Goal: Information Seeking & Learning: Learn about a topic

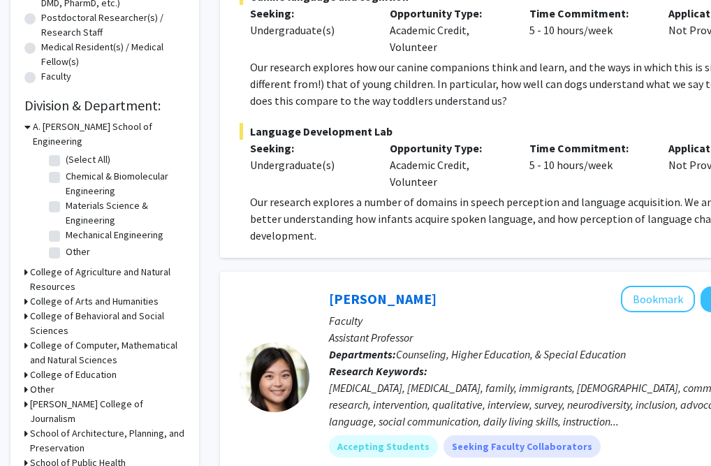
scroll to position [343, 0]
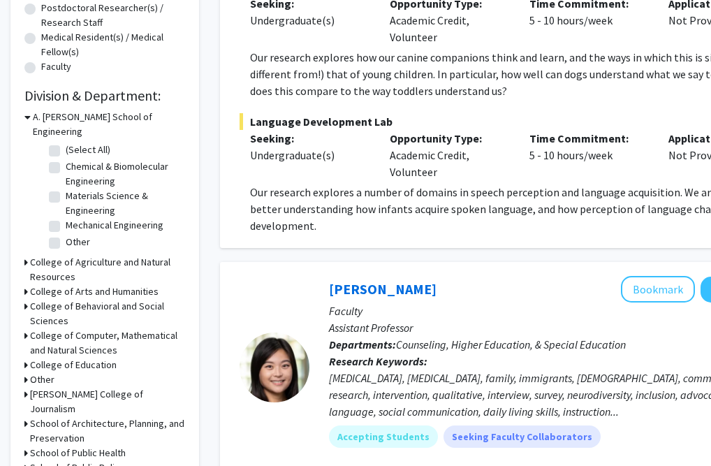
click at [66, 159] on label "Chemical & Biomolecular Engineering" at bounding box center [124, 173] width 116 height 29
click at [66, 159] on input "Chemical & Biomolecular Engineering" at bounding box center [70, 163] width 9 height 9
checkbox input "true"
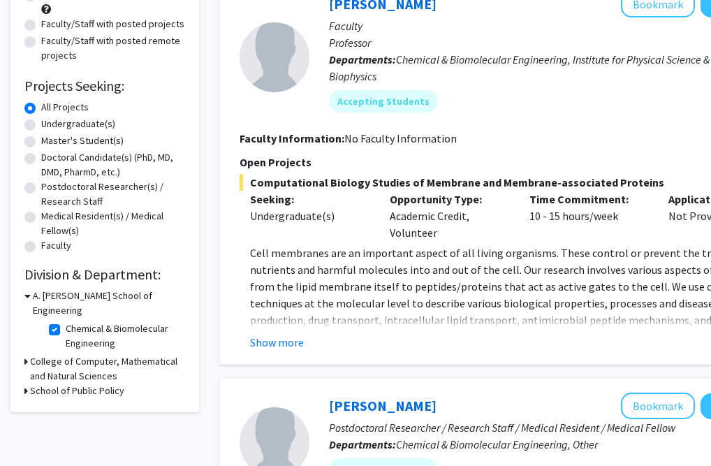
scroll to position [165, 0]
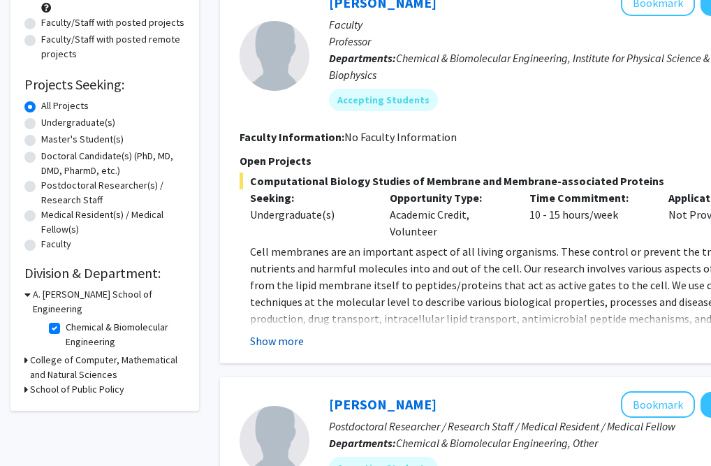
click at [277, 344] on button "Show more" at bounding box center [277, 340] width 54 height 17
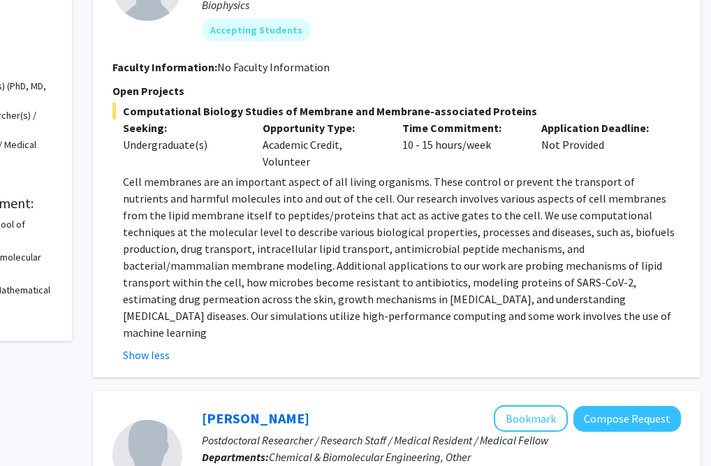
scroll to position [226, 127]
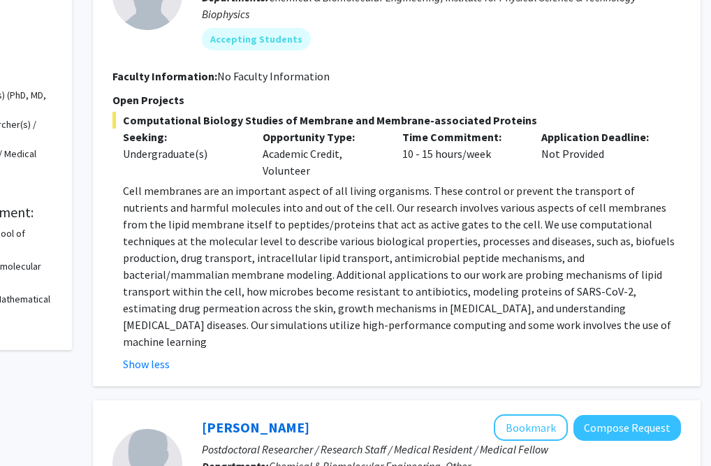
click at [177, 286] on p "Cell membranes are an important aspect of all living organisms. These control o…" at bounding box center [402, 266] width 558 height 168
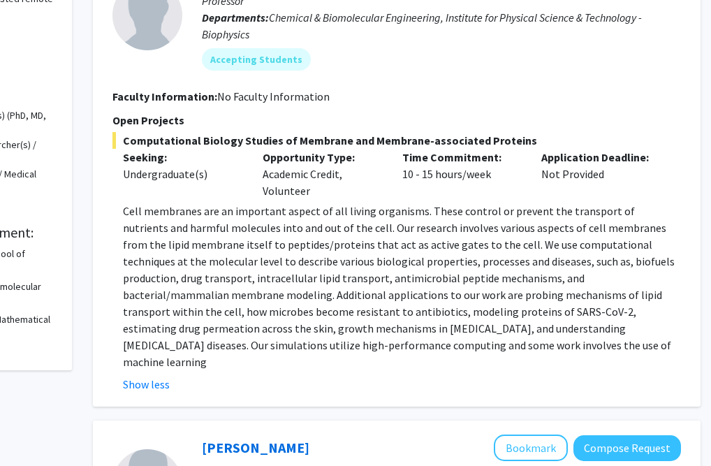
scroll to position [94, 127]
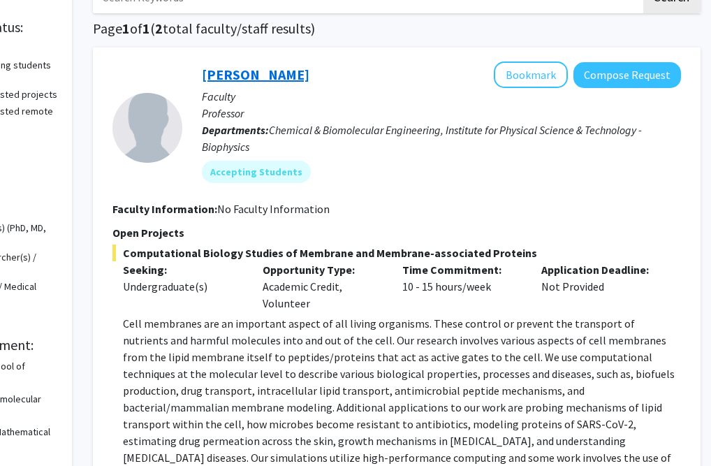
click at [223, 83] on link "[PERSON_NAME]" at bounding box center [256, 74] width 108 height 17
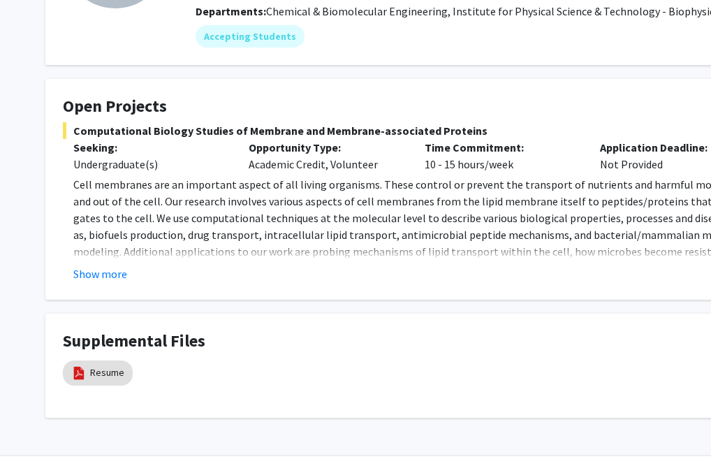
scroll to position [200, 0]
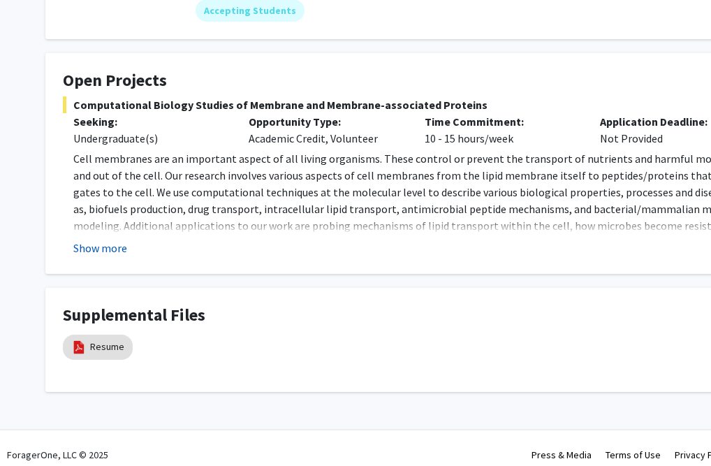
click at [112, 252] on button "Show more" at bounding box center [100, 247] width 54 height 17
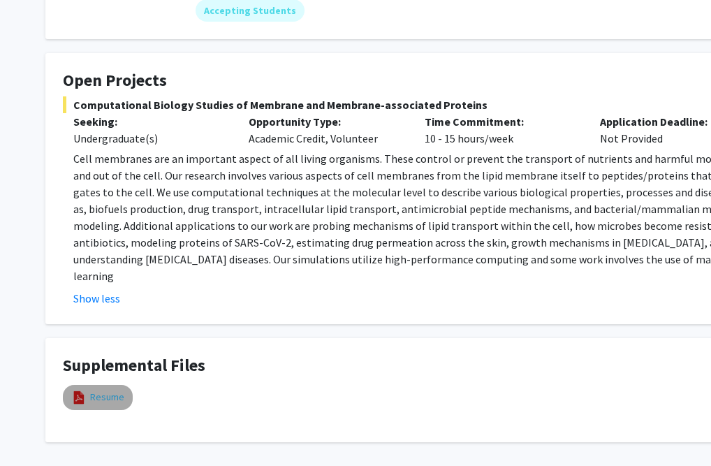
click at [106, 390] on link "Resume" at bounding box center [107, 397] width 34 height 15
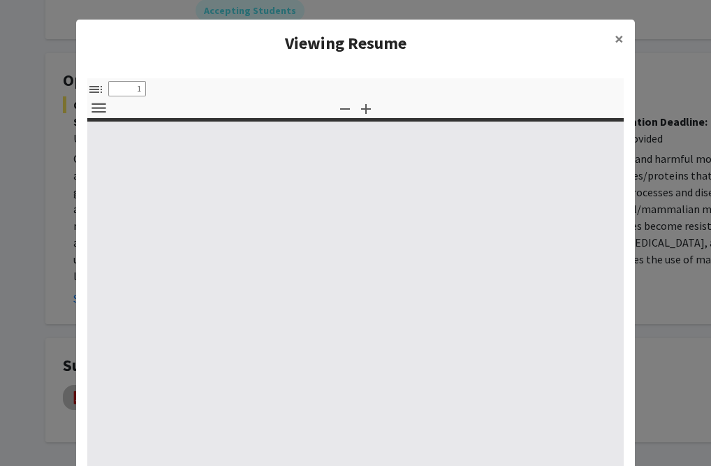
select select "custom"
type input "0"
select select "custom"
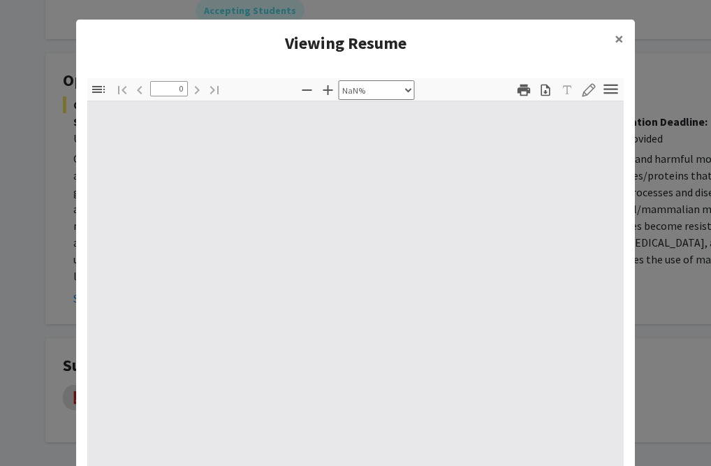
type input "1"
select select "auto"
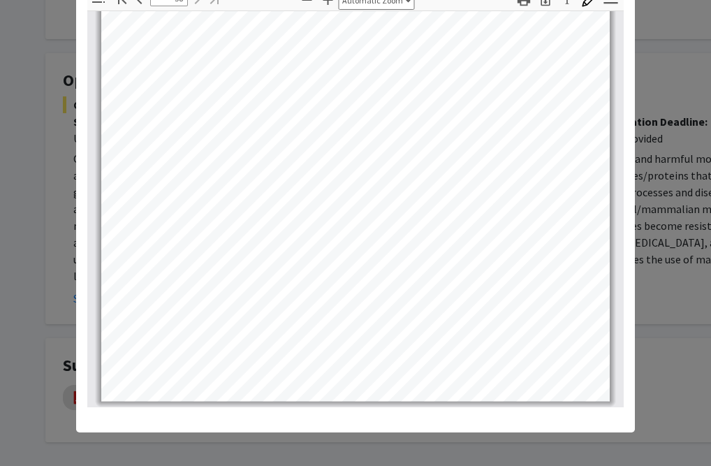
scroll to position [90, 0]
type input "56"
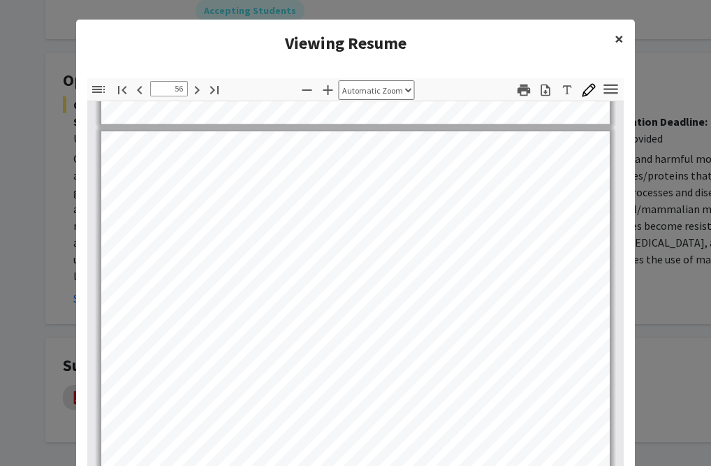
scroll to position [0, 0]
click at [614, 34] on span "×" at bounding box center [618, 39] width 9 height 22
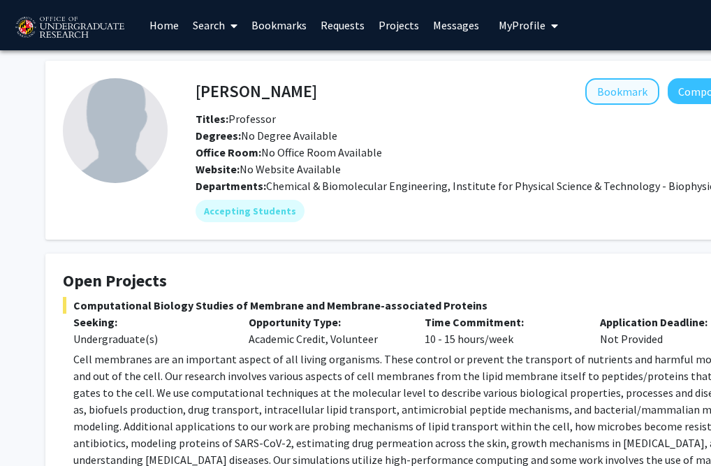
click at [604, 92] on button "Bookmark" at bounding box center [622, 91] width 74 height 27
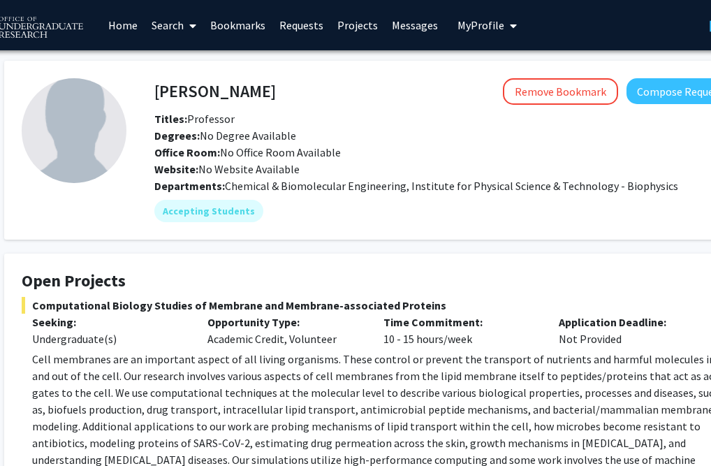
scroll to position [0, 52]
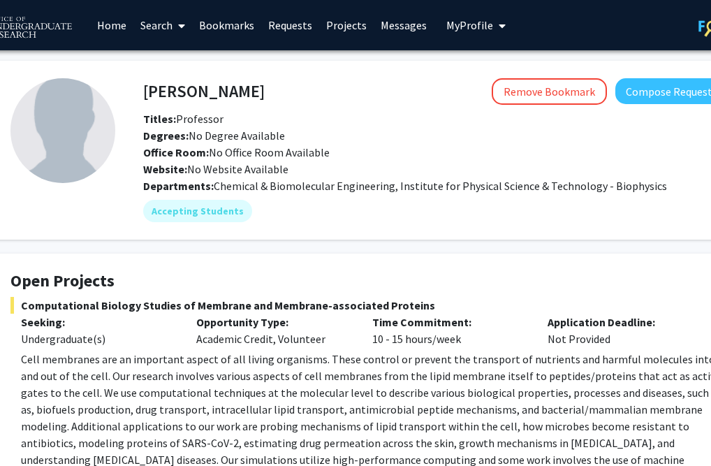
click at [341, 24] on link "Projects" at bounding box center [346, 25] width 54 height 49
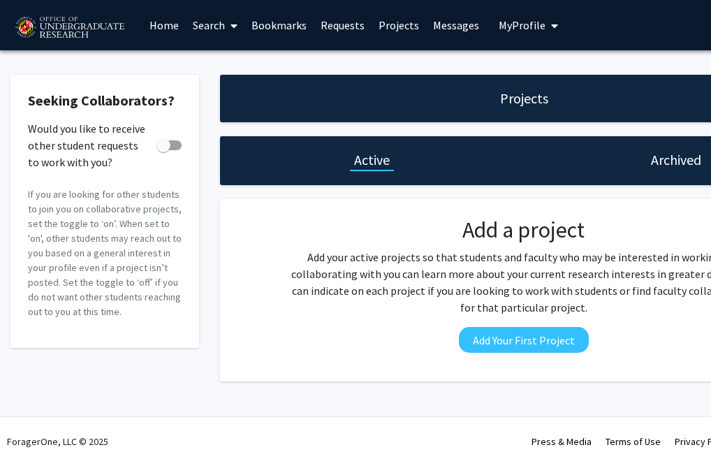
click at [525, 33] on button "My Profile" at bounding box center [528, 25] width 68 height 50
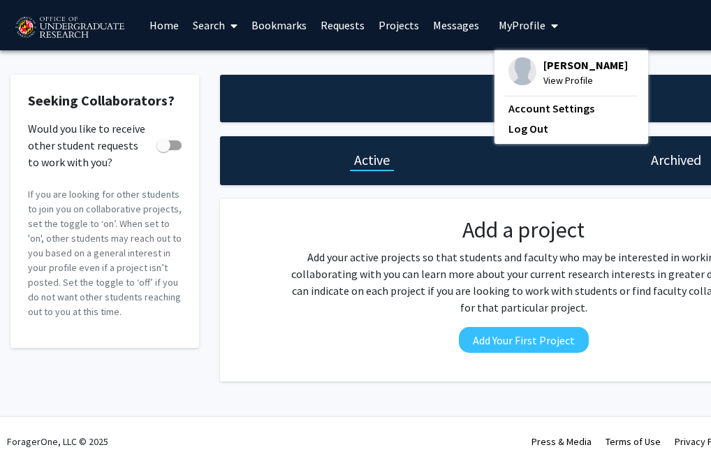
click at [535, 77] on div "[PERSON_NAME] View Profile" at bounding box center [567, 72] width 119 height 31
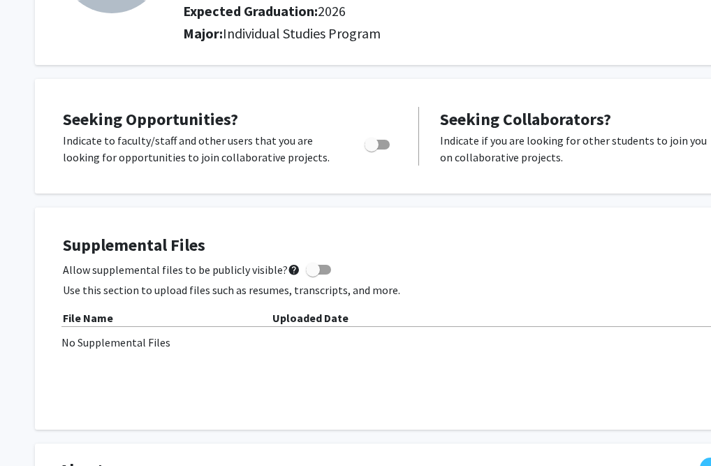
scroll to position [189, 0]
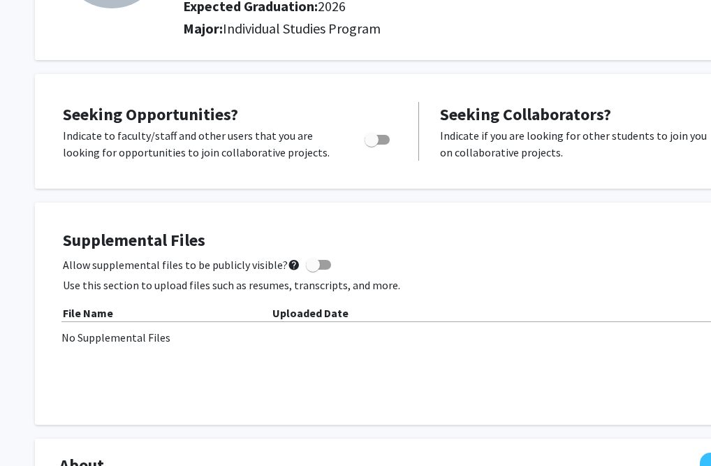
click at [384, 141] on span "Toggle" at bounding box center [376, 140] width 25 height 10
click at [371, 145] on input "Are you actively seeking opportunities?" at bounding box center [371, 145] width 1 height 1
checkbox input "true"
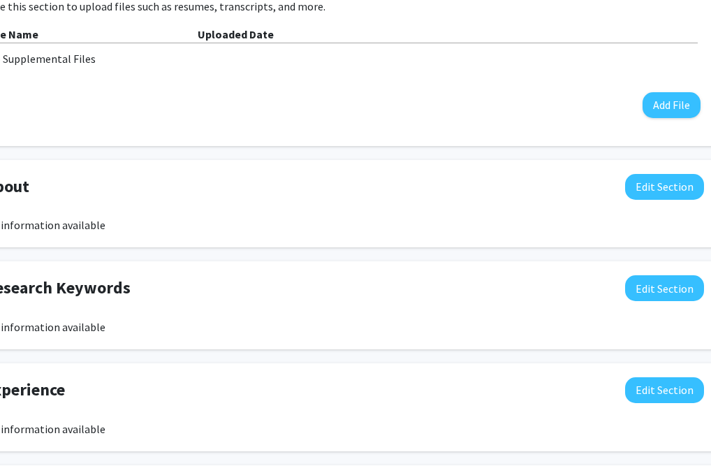
scroll to position [467, 102]
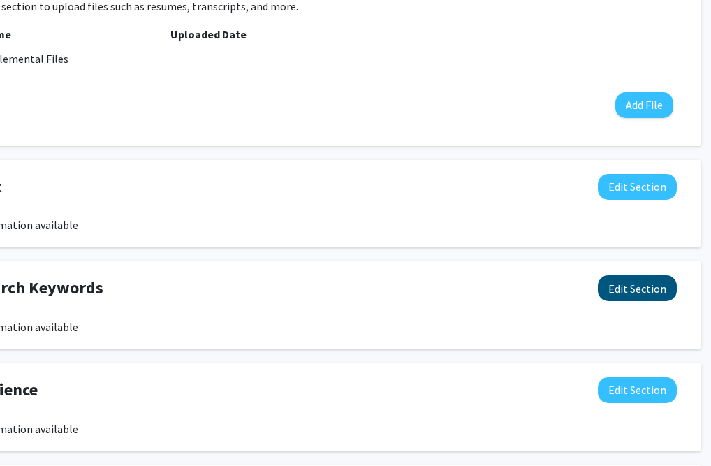
click at [622, 288] on button "Edit Section" at bounding box center [637, 288] width 79 height 26
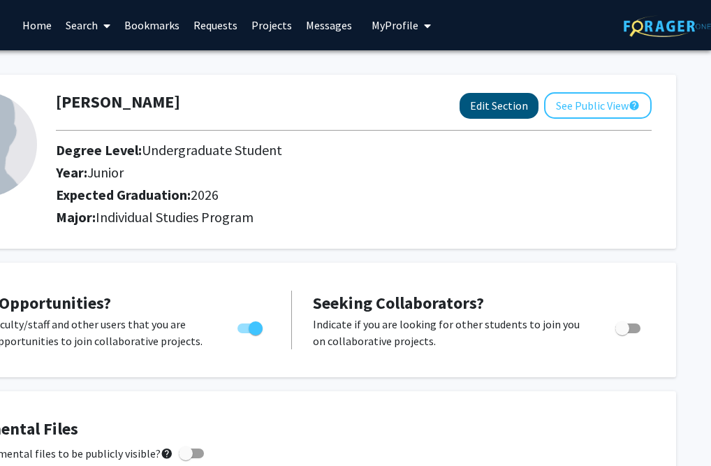
scroll to position [0, 127]
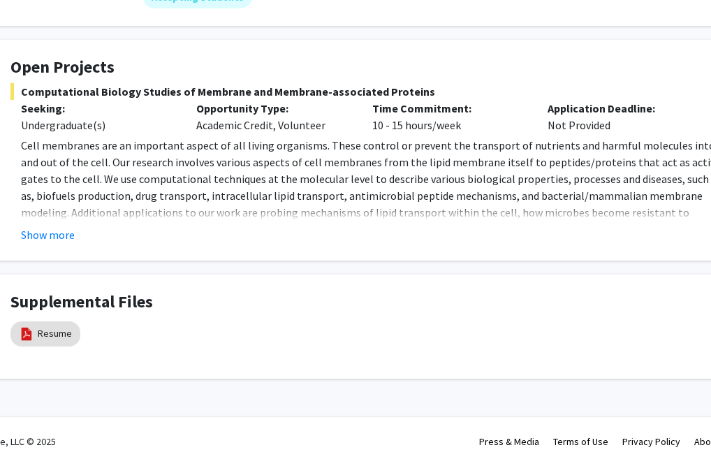
scroll to position [214, 52]
click at [277, 216] on p "Cell membranes are an important aspect of all living organisms. These control o…" at bounding box center [372, 204] width 702 height 134
click at [63, 220] on p "Cell membranes are an important aspect of all living organisms. These control o…" at bounding box center [372, 204] width 702 height 134
click at [54, 227] on button "Show more" at bounding box center [48, 234] width 54 height 17
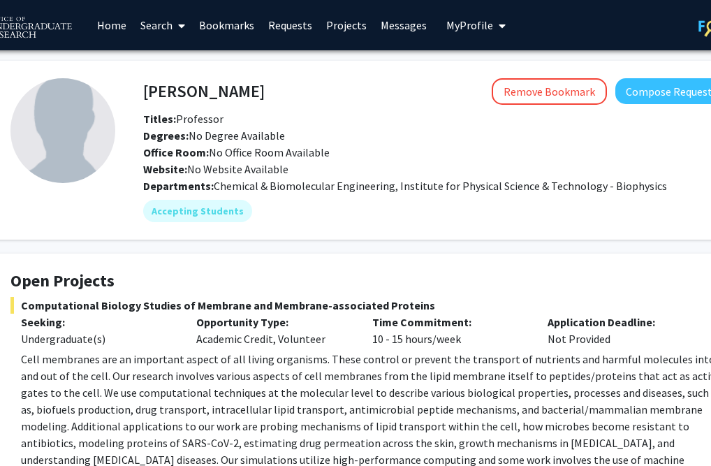
scroll to position [0, 52]
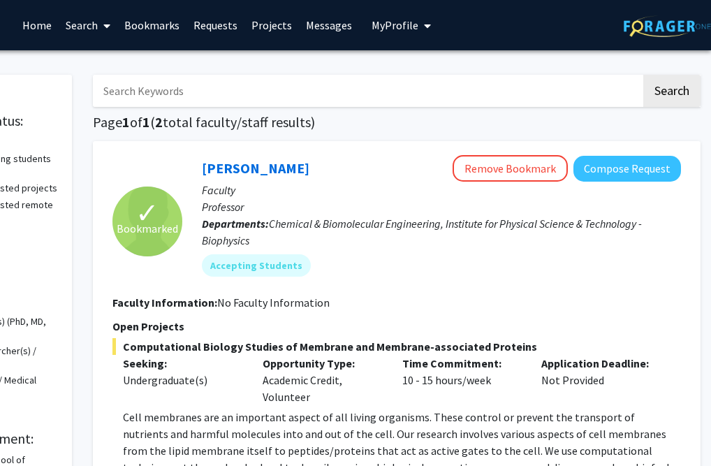
checkbox input "false"
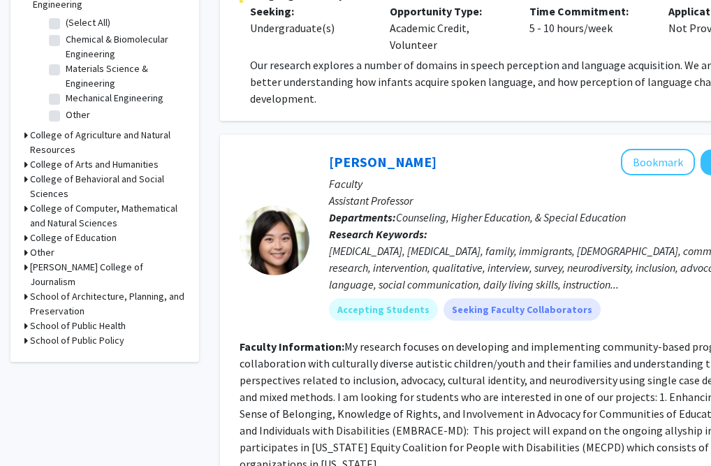
scroll to position [491, 0]
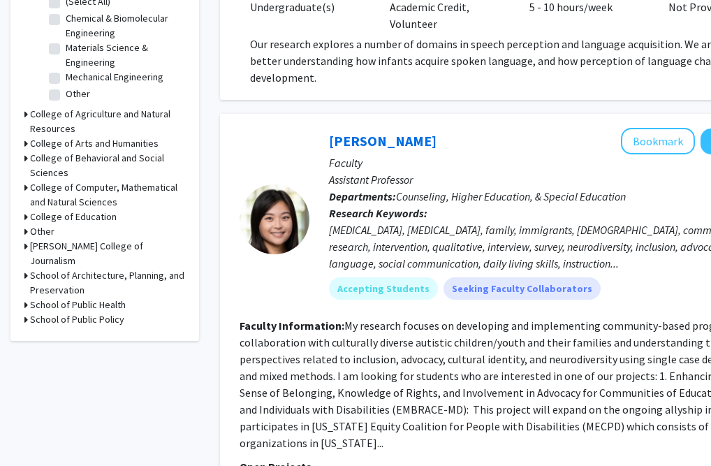
click at [89, 180] on h3 "College of Computer, Mathematical and Natural Sciences" at bounding box center [107, 194] width 155 height 29
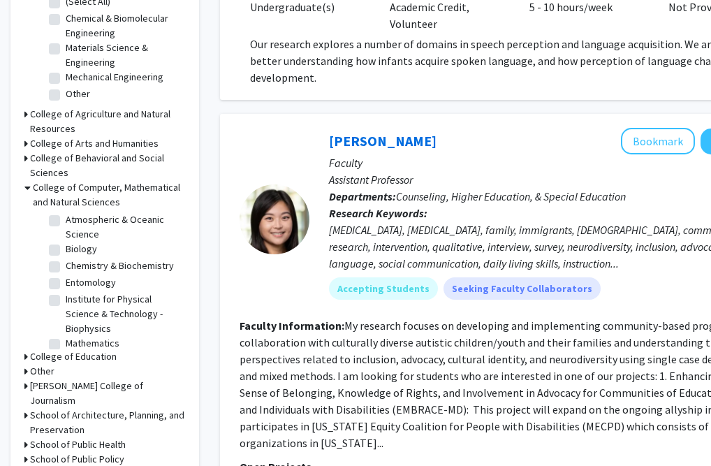
scroll to position [36, 0]
click at [66, 239] on label "Biology" at bounding box center [81, 246] width 31 height 15
click at [66, 239] on input "Biology" at bounding box center [70, 243] width 9 height 9
checkbox input "true"
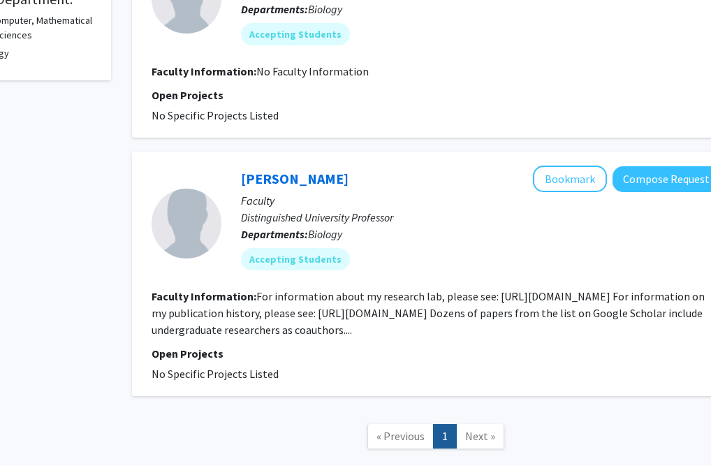
scroll to position [440, 85]
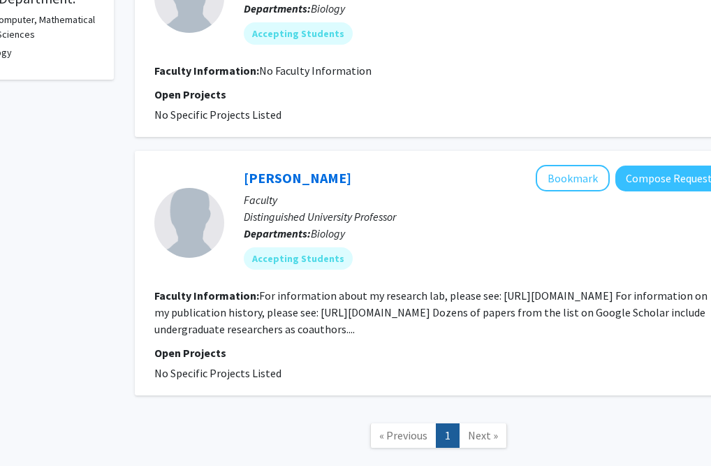
click at [343, 316] on fg-read-more "For information about my research lab, please see: [URL][DOMAIN_NAME] For infor…" at bounding box center [430, 311] width 553 height 47
click at [295, 191] on div "[PERSON_NAME] Bookmark Compose Request" at bounding box center [483, 178] width 479 height 27
click at [290, 180] on link "[PERSON_NAME]" at bounding box center [298, 177] width 108 height 17
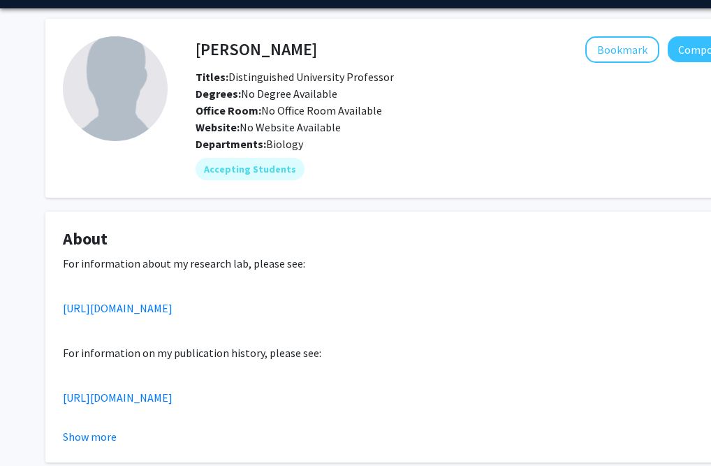
scroll to position [82, 0]
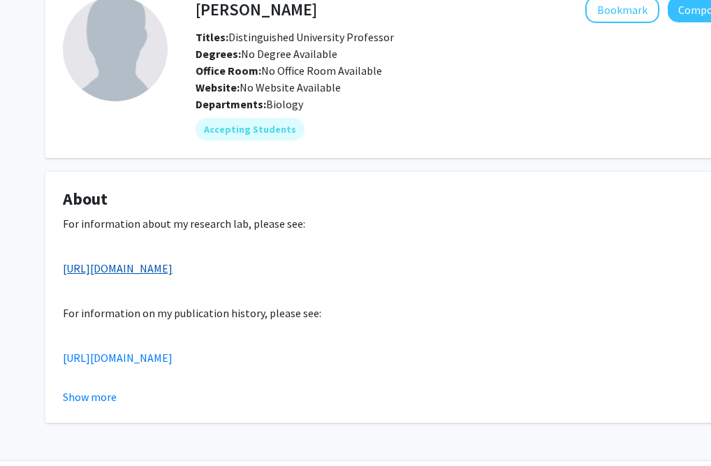
click at [172, 267] on link "[URL][DOMAIN_NAME]" at bounding box center [118, 268] width 110 height 14
